Goal: Task Accomplishment & Management: Complete application form

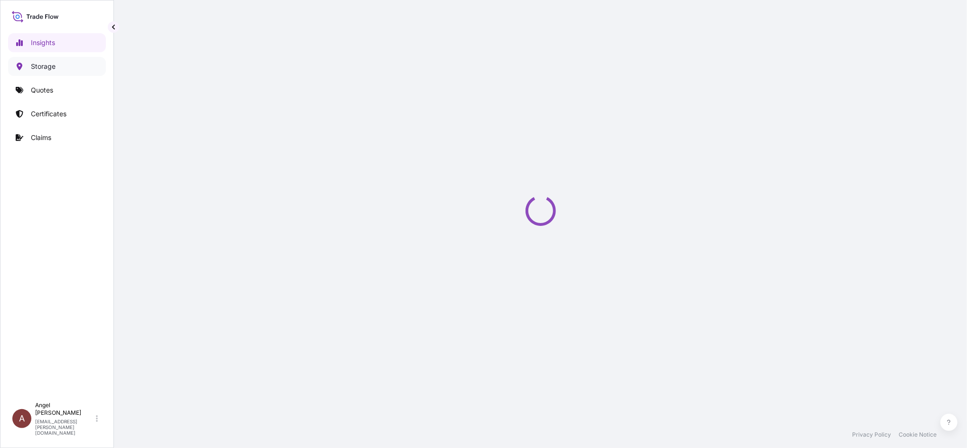
select select "2025"
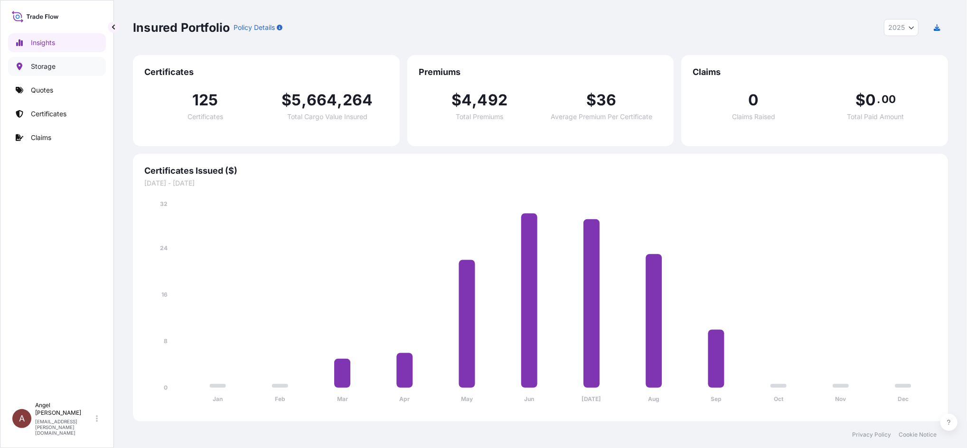
click at [42, 65] on p "Storage" at bounding box center [43, 66] width 25 height 9
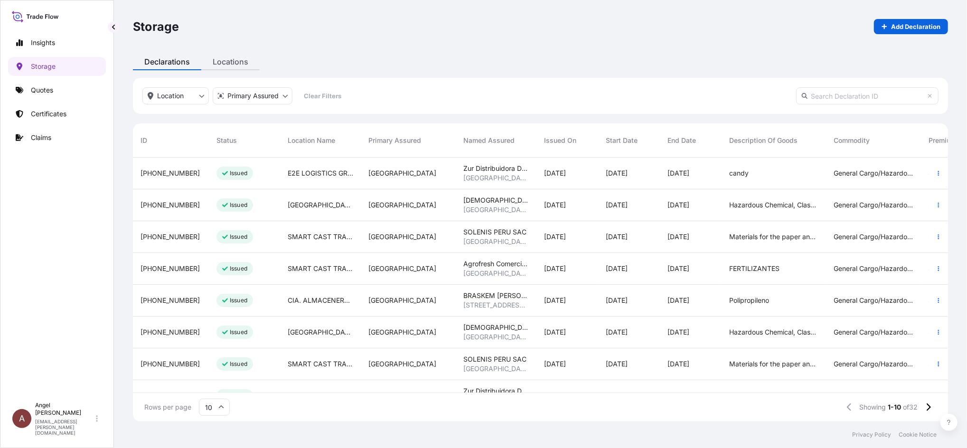
click at [232, 62] on div "Storage Add Declaration Declarations Locations Location Primary Assured Clear F…" at bounding box center [540, 211] width 853 height 422
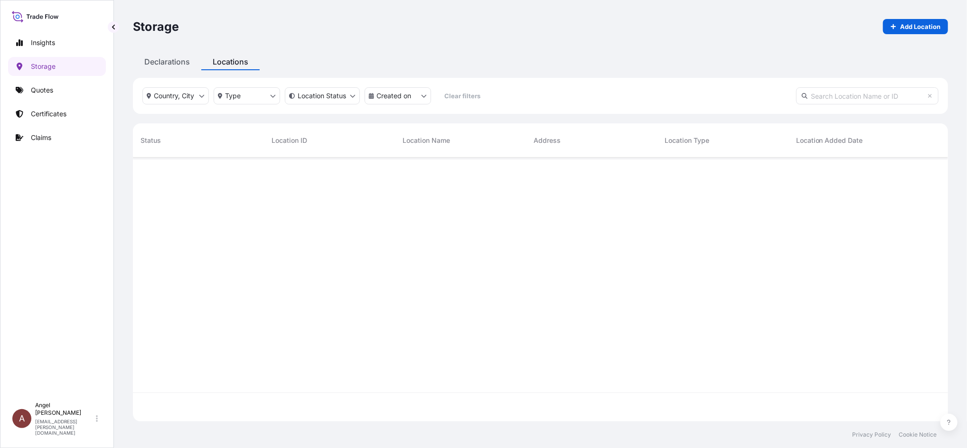
scroll to position [259, 806]
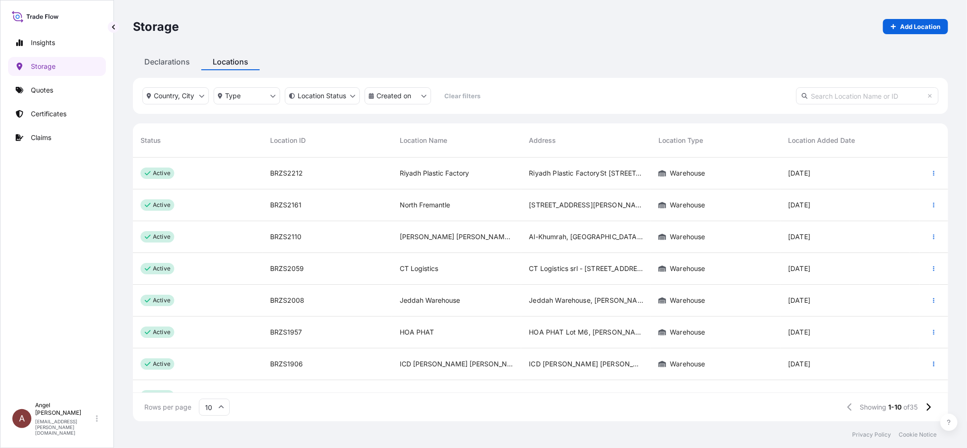
click at [848, 96] on input "text" at bounding box center [867, 95] width 142 height 17
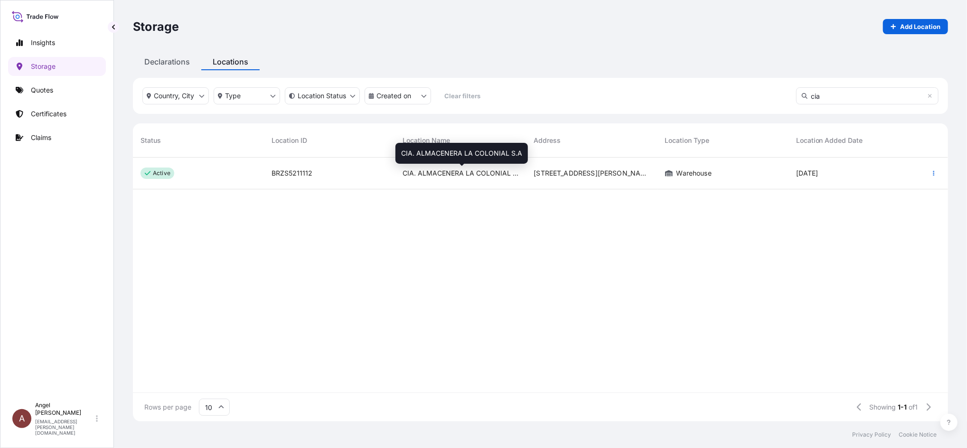
type input "cia"
click at [399, 176] on div "CIA. ALMACENERA LA COLONIAL S.A" at bounding box center [460, 174] width 131 height 32
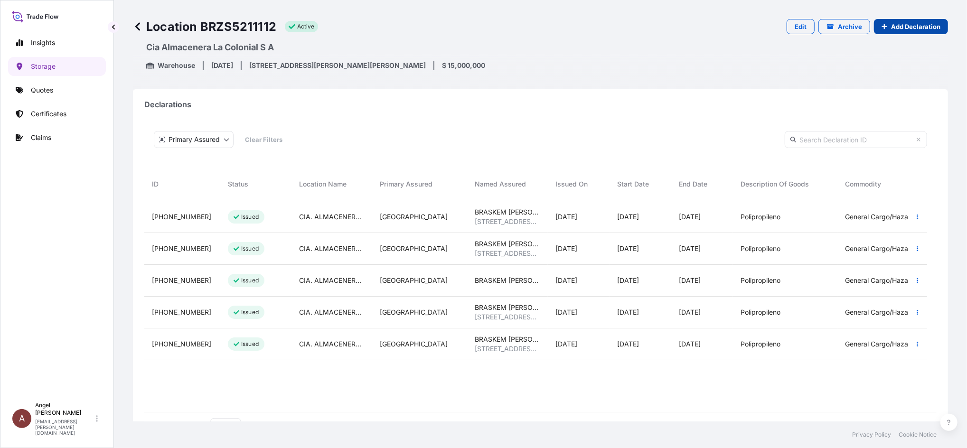
click at [902, 26] on p "Add Declaration" at bounding box center [915, 26] width 49 height 9
select select "31635"
select select "883"
select select "USD"
select select "mt"
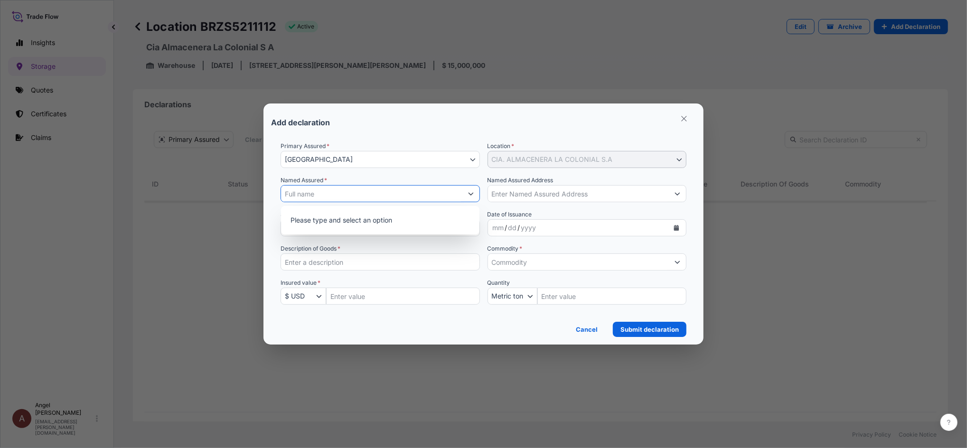
click at [377, 193] on input "Named Assured *" at bounding box center [371, 193] width 181 height 17
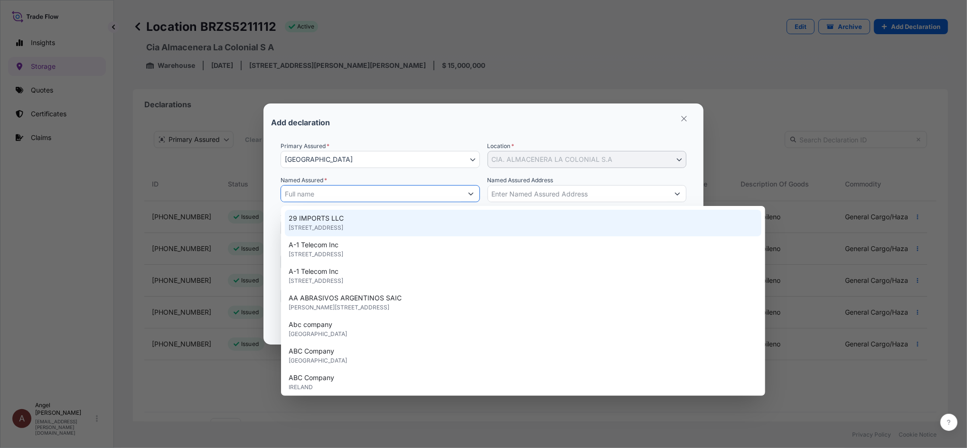
click at [399, 190] on input "Named Assured *" at bounding box center [371, 193] width 181 height 17
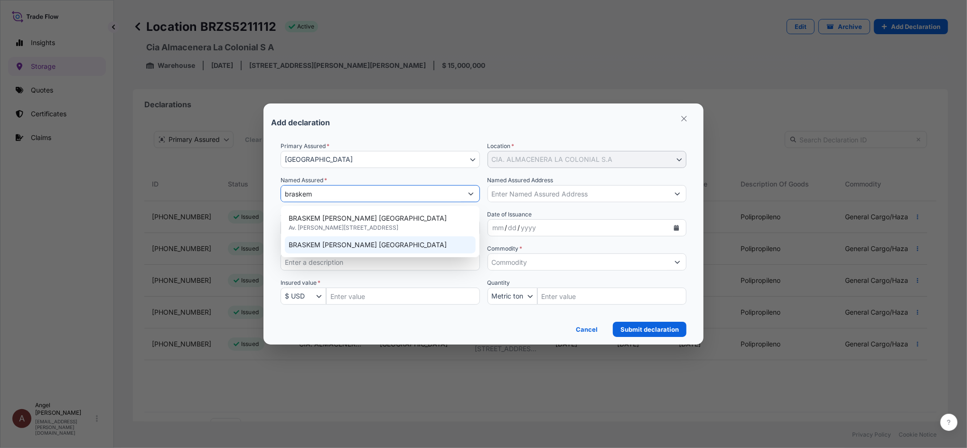
click at [346, 249] on span "BRASKEM S.A. SUCURSAL PERU" at bounding box center [368, 244] width 158 height 9
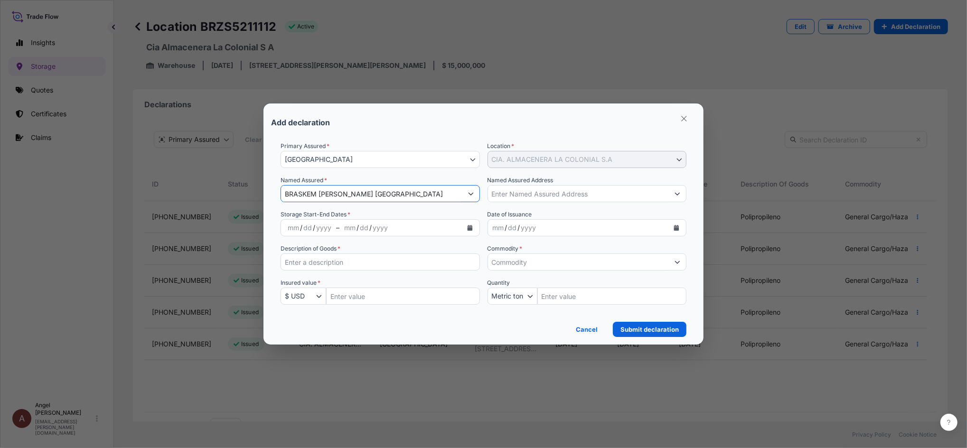
type input "BRASKEM S.A. SUCURSAL PERU"
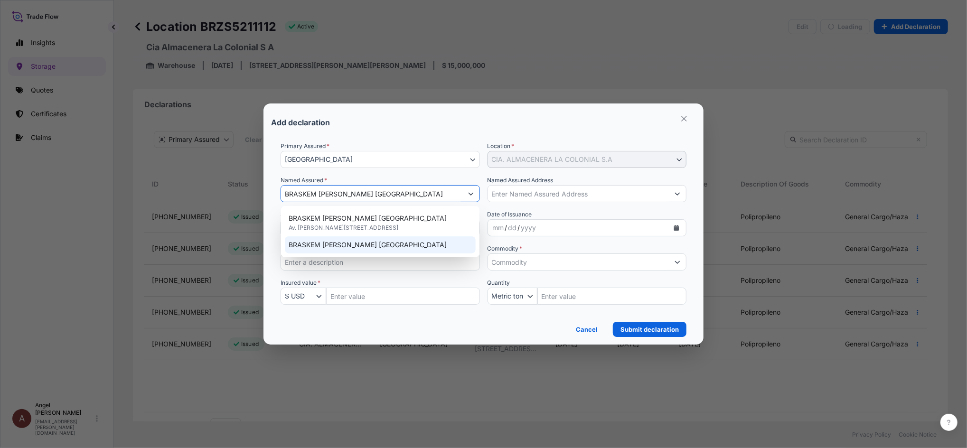
click at [357, 251] on div "BRASKEM S.A. SUCURSAL PERU" at bounding box center [380, 244] width 190 height 17
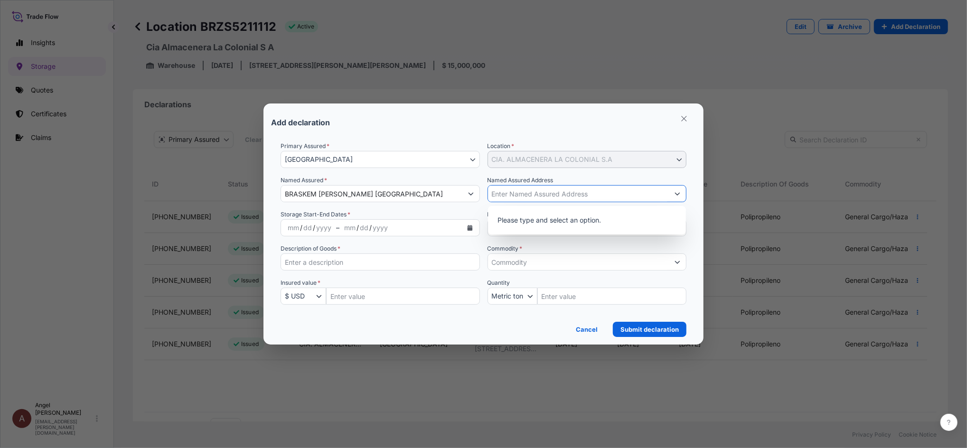
click at [524, 197] on input "Named Assured Address" at bounding box center [578, 193] width 181 height 17
click at [583, 195] on input "Named Assured Address" at bounding box center [578, 193] width 181 height 17
paste input "Av Oscar R. Benavides 6121 Callao – Callao-Lima"
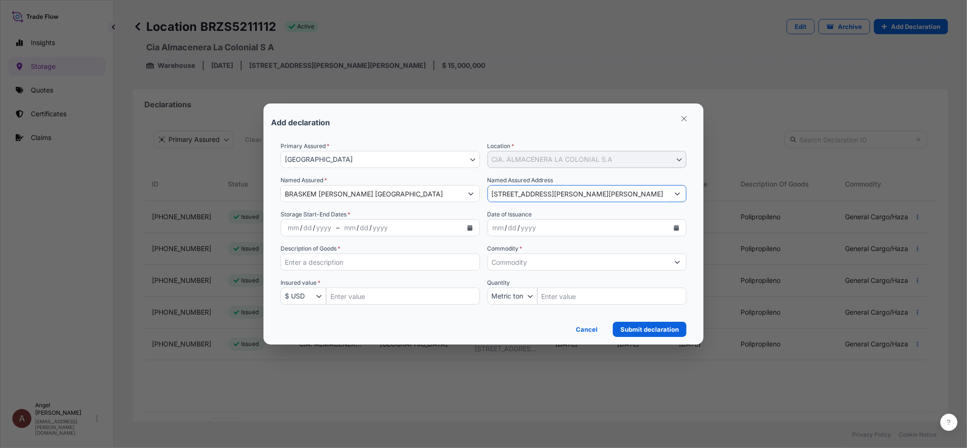
type input "Av Oscar R. Benavides 6121 Callao – Callao-Lima"
click at [470, 234] on button "Calendar" at bounding box center [469, 227] width 15 height 15
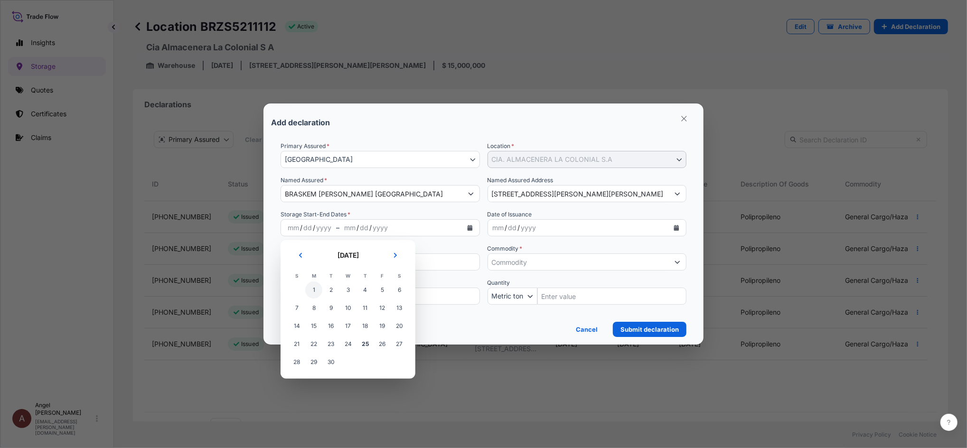
click at [315, 290] on span "1" at bounding box center [313, 290] width 17 height 17
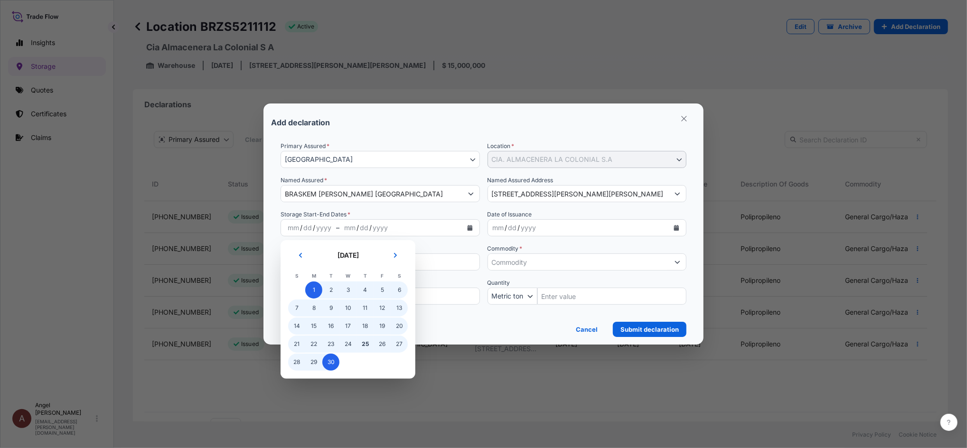
click at [333, 358] on span "30" at bounding box center [330, 362] width 17 height 17
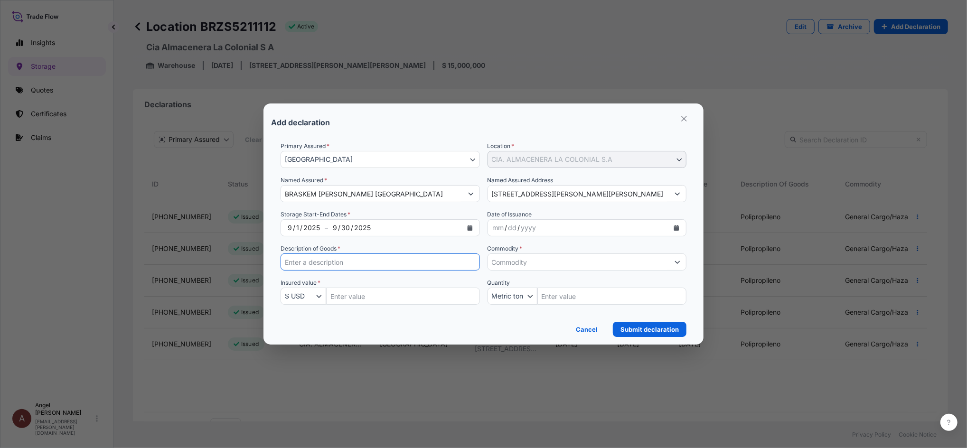
click at [381, 264] on input "Description of Goods *" at bounding box center [380, 262] width 199 height 17
paste input "Polipropileno"
type input "Polipropileno"
click at [363, 307] on div "Primary Assured * PERU PERU Location * CIA. ALMACENERA LA COLONIAL S.A CIA. ALM…" at bounding box center [484, 228] width 406 height 175
click at [366, 303] on input "Insured Value Amount" at bounding box center [403, 296] width 154 height 17
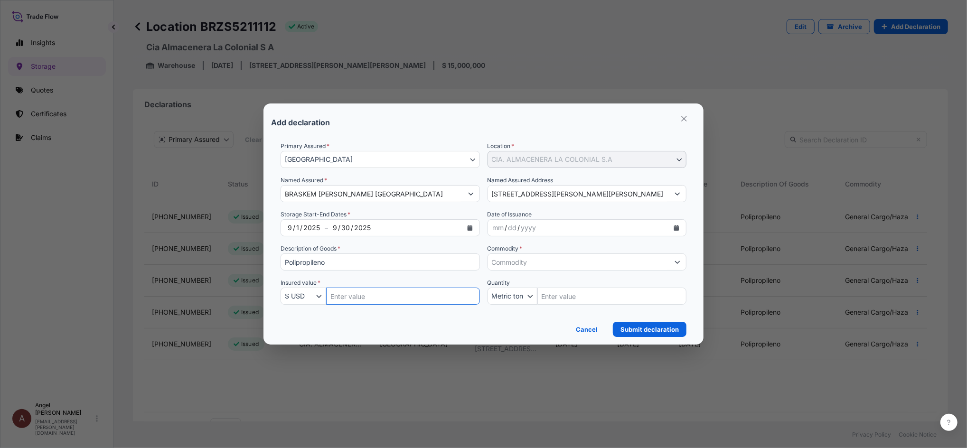
paste input "30345.48"
type input "30345.48"
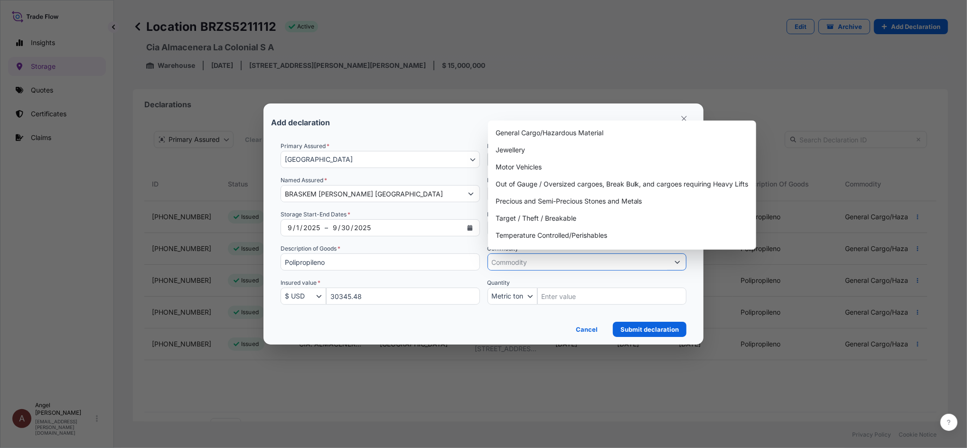
click at [597, 263] on input "Commodity *" at bounding box center [578, 262] width 181 height 17
click at [558, 134] on div "General Cargo/Hazardous Material" at bounding box center [622, 132] width 261 height 17
type input "General Cargo/Hazardous Material"
click at [454, 122] on div "Add declaration" at bounding box center [483, 122] width 425 height 23
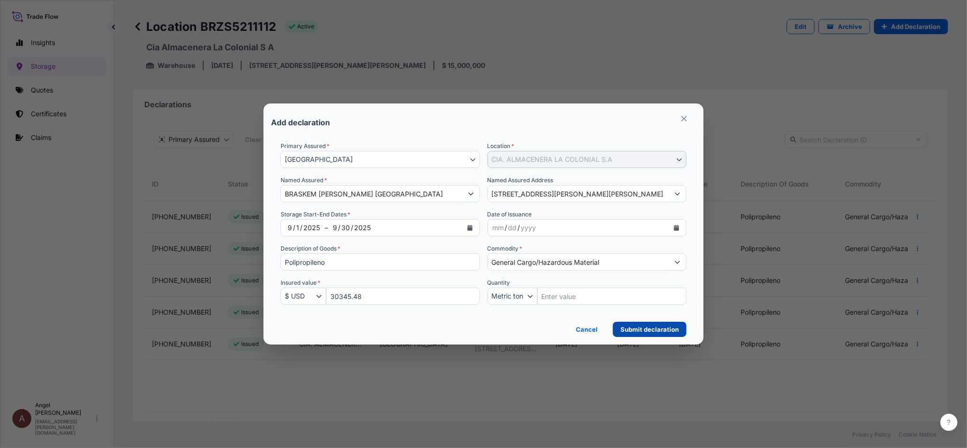
click at [655, 327] on p "Submit declaration" at bounding box center [650, 329] width 58 height 9
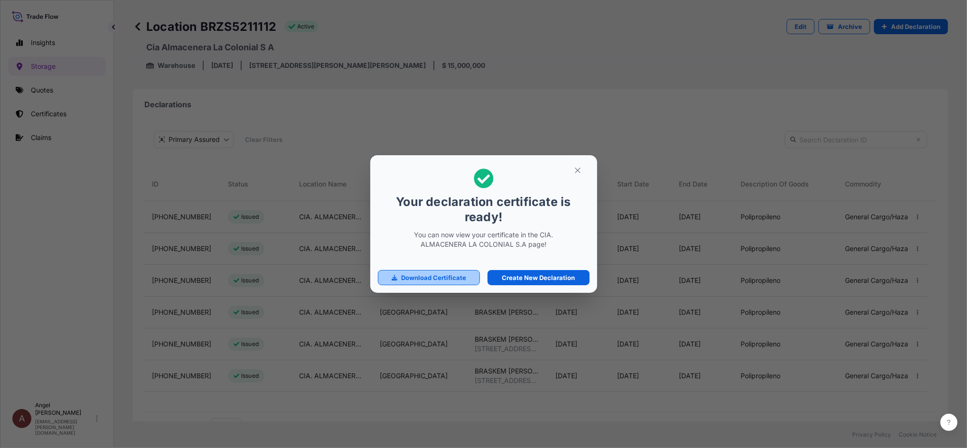
click at [434, 279] on p "Download Certificate" at bounding box center [433, 277] width 65 height 9
click at [582, 169] on button "button" at bounding box center [578, 170] width 24 height 15
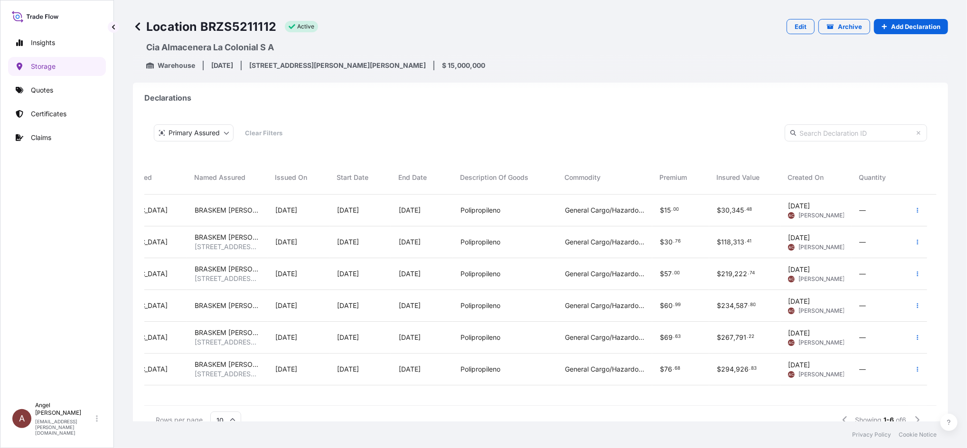
scroll to position [6, 0]
